Goal: Transaction & Acquisition: Purchase product/service

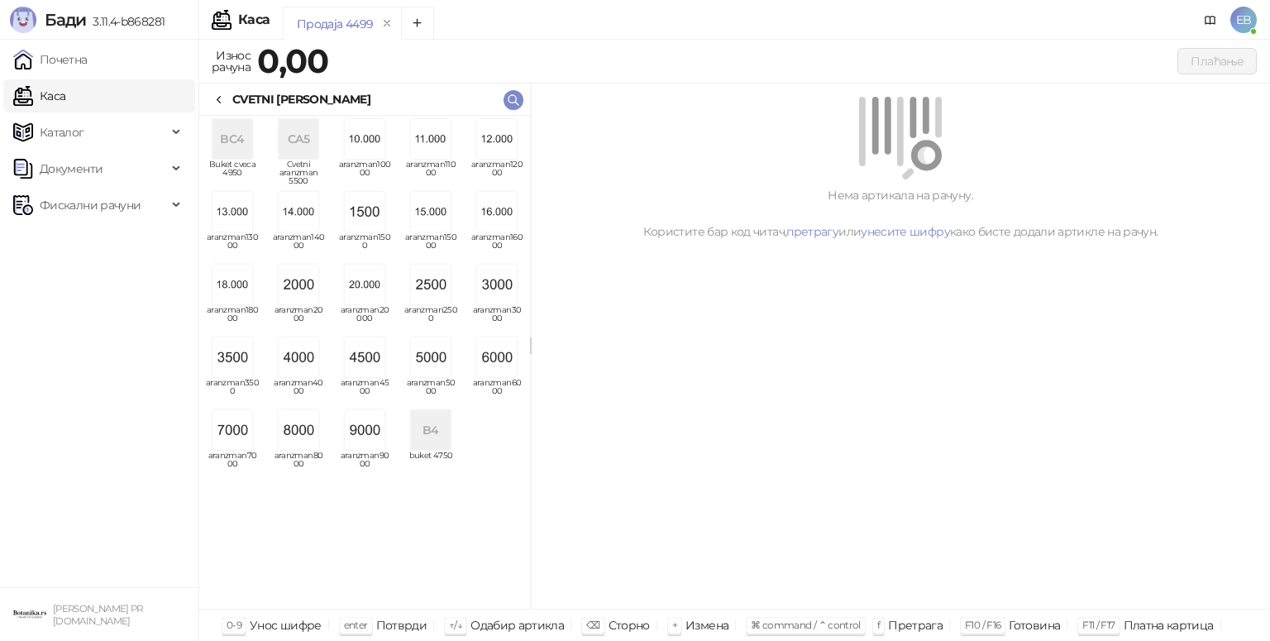
click at [508, 301] on img "grid" at bounding box center [497, 285] width 40 height 40
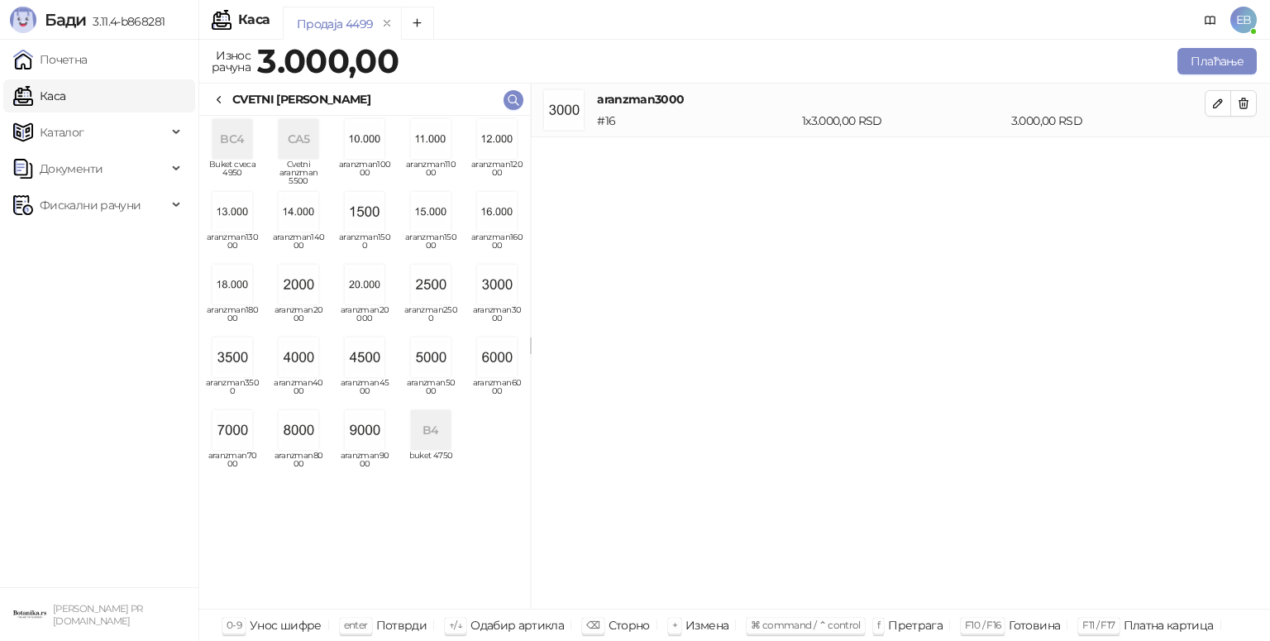
click at [218, 99] on icon at bounding box center [218, 99] width 13 height 13
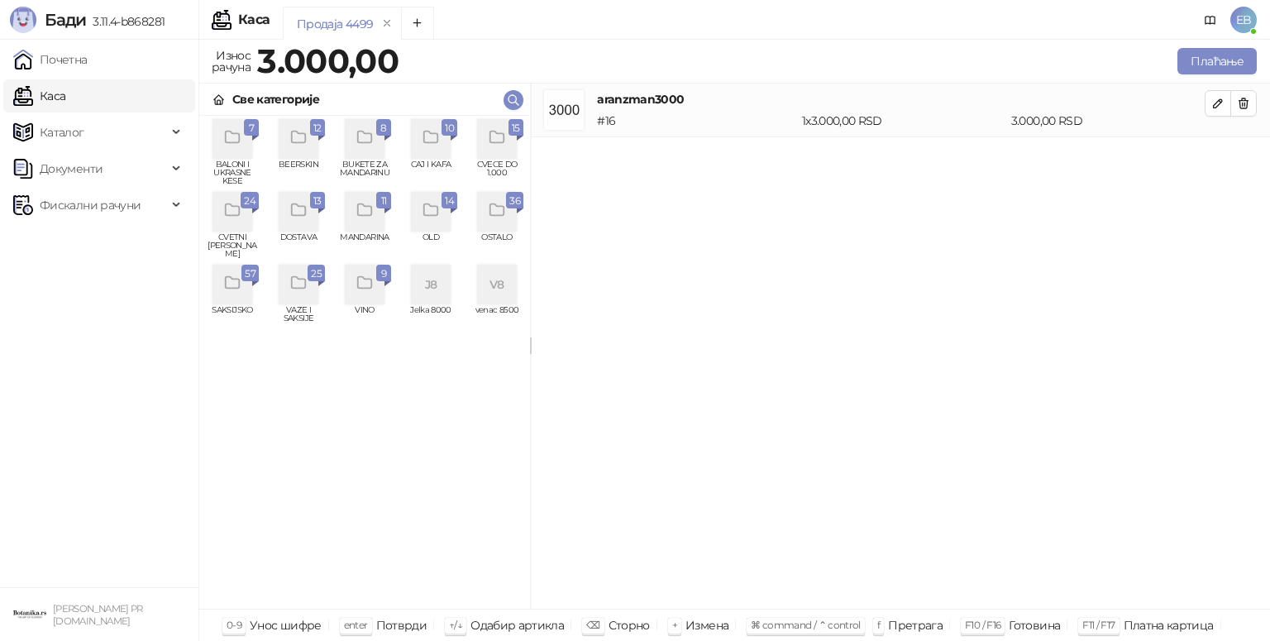
click at [506, 140] on div "grid" at bounding box center [497, 139] width 40 height 40
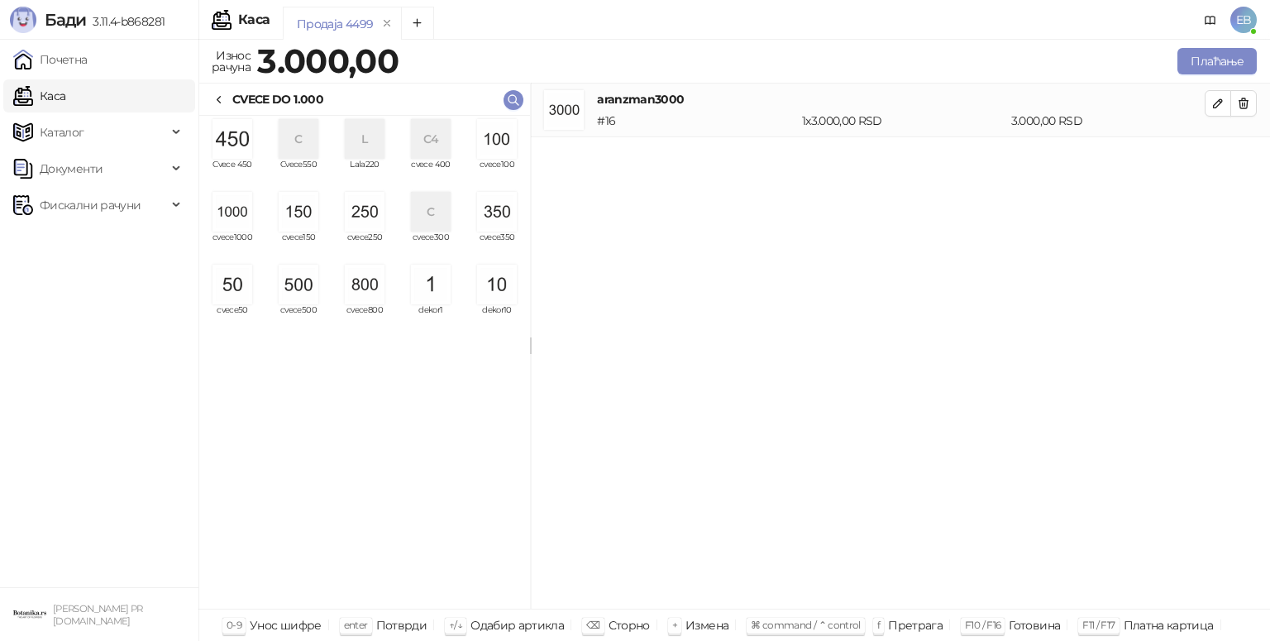
click at [429, 151] on div "C4" at bounding box center [431, 139] width 40 height 40
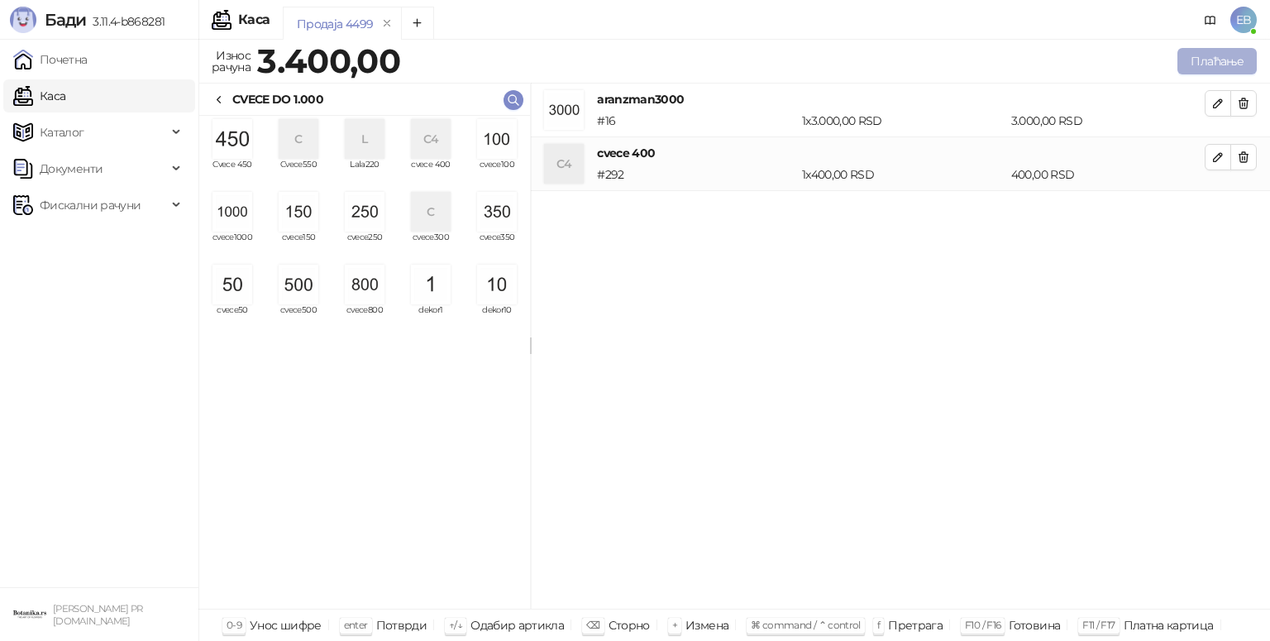
click at [1216, 64] on button "Плаћање" at bounding box center [1216, 61] width 79 height 26
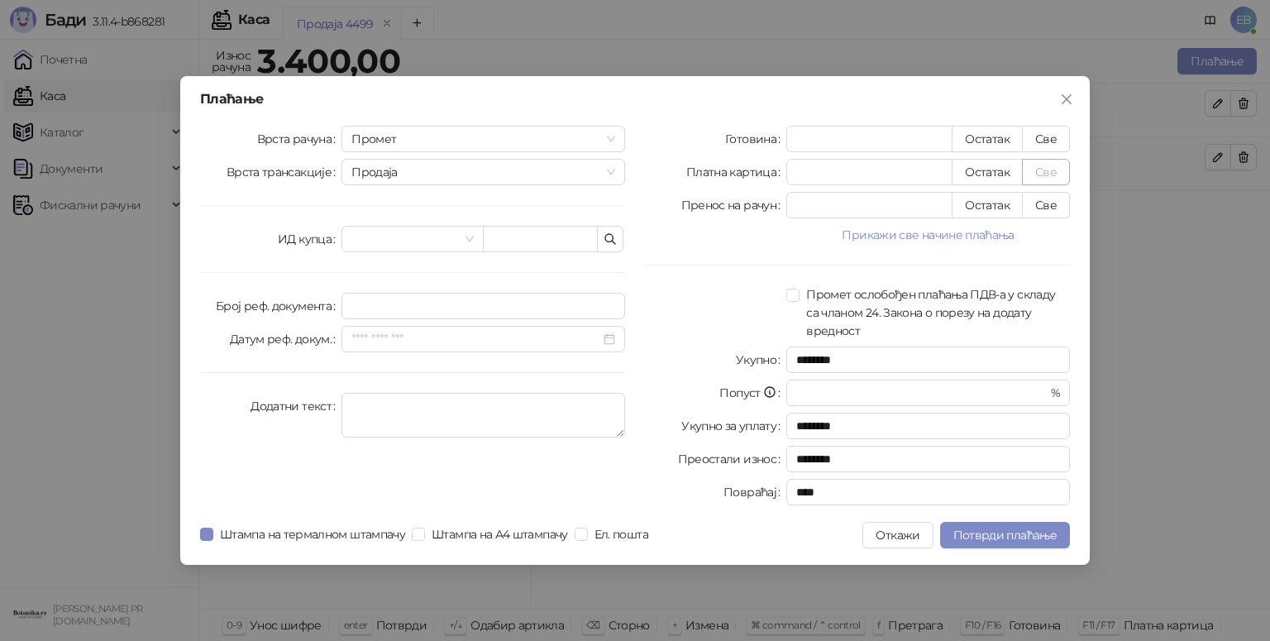
click at [1048, 174] on button "Све" at bounding box center [1046, 172] width 48 height 26
type input "****"
click at [1027, 529] on span "Потврди плаћање" at bounding box center [1004, 534] width 103 height 15
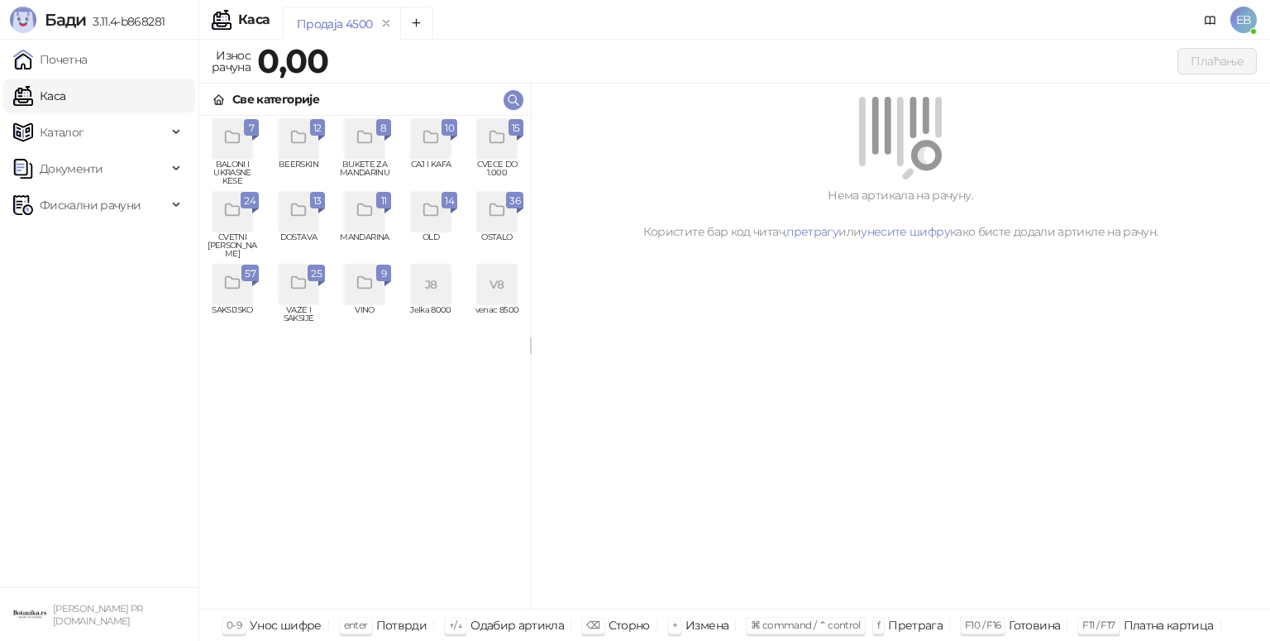
click at [505, 145] on icon "grid" at bounding box center [497, 137] width 19 height 19
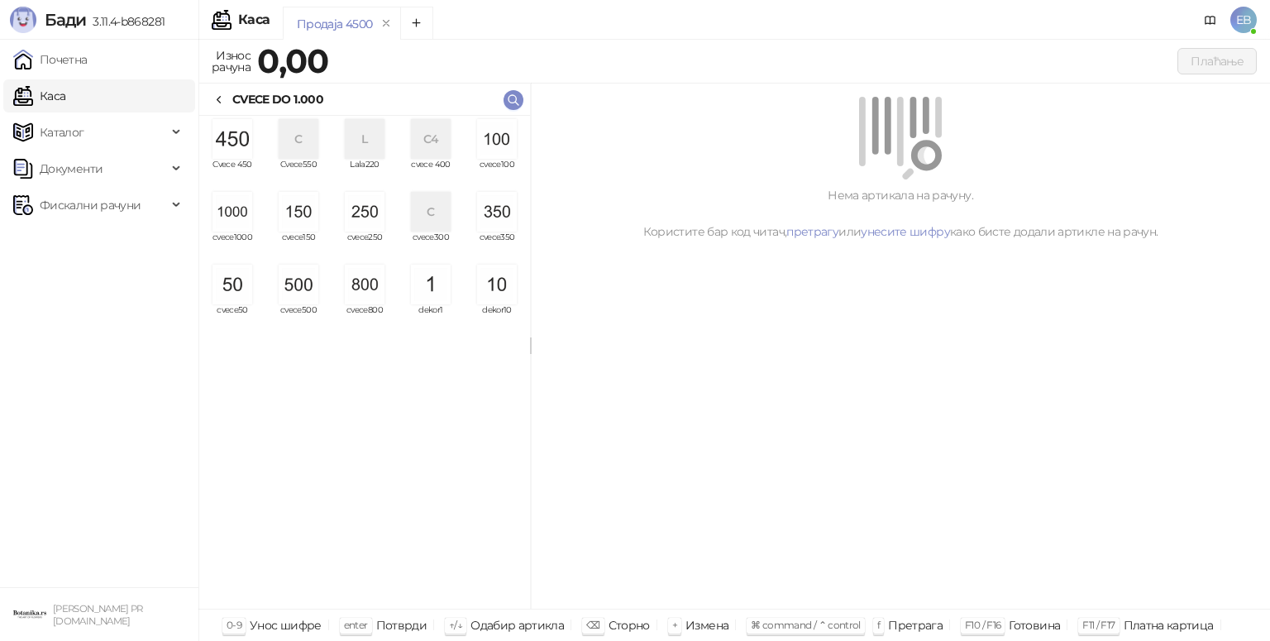
click at [250, 228] on img "grid" at bounding box center [232, 212] width 40 height 40
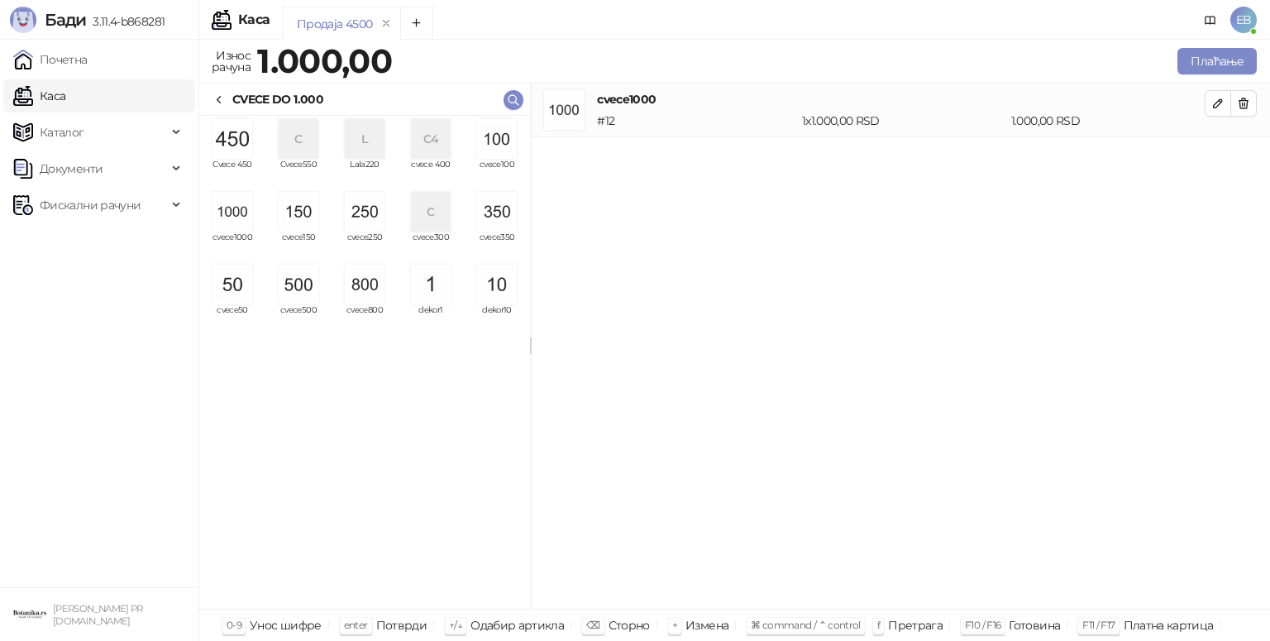
click at [298, 291] on img "grid" at bounding box center [299, 285] width 40 height 40
click at [301, 221] on img "grid" at bounding box center [299, 212] width 40 height 40
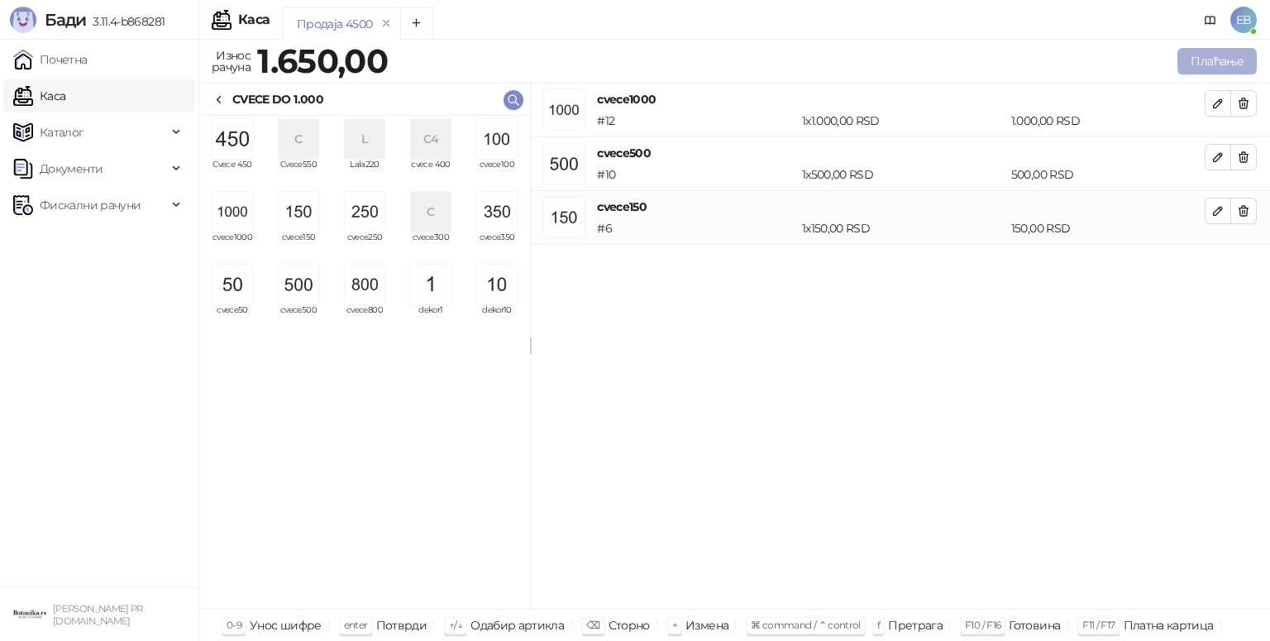
click at [1211, 55] on button "Плаћање" at bounding box center [1216, 61] width 79 height 26
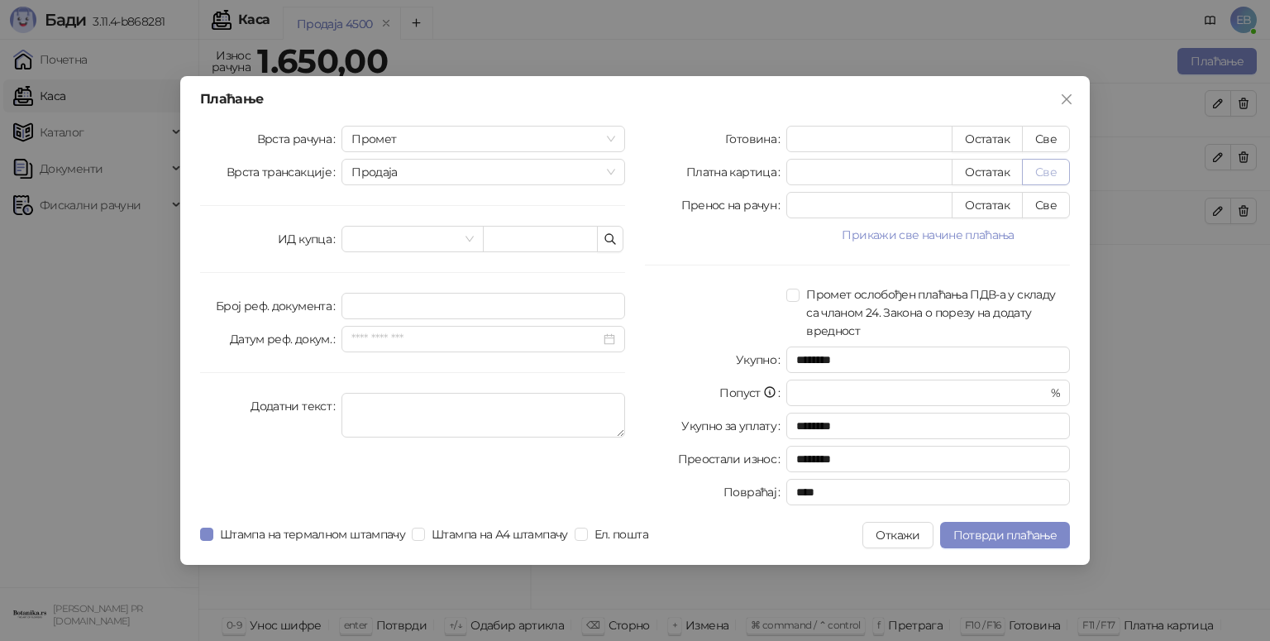
click at [1048, 174] on button "Све" at bounding box center [1046, 172] width 48 height 26
type input "****"
click at [1031, 536] on span "Потврди плаћање" at bounding box center [1004, 534] width 103 height 15
